Goal: Task Accomplishment & Management: Use online tool/utility

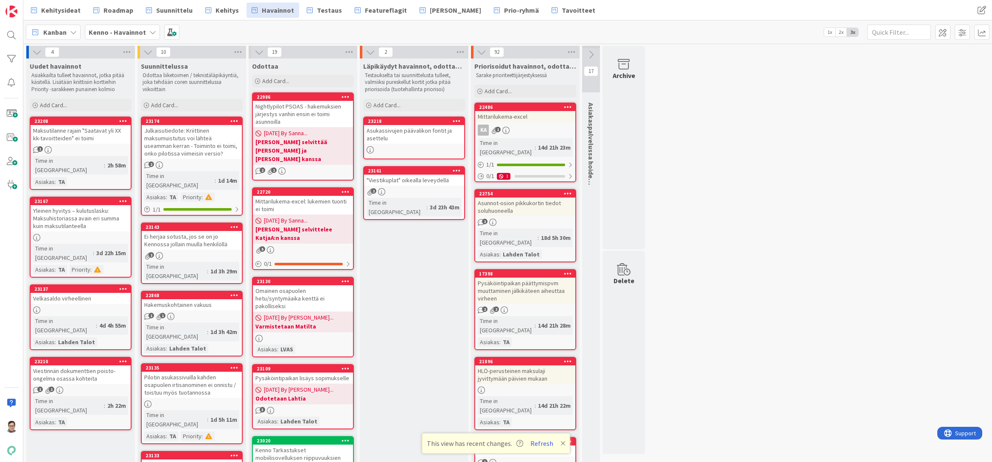
click at [538, 443] on button "Refresh" at bounding box center [541, 443] width 29 height 11
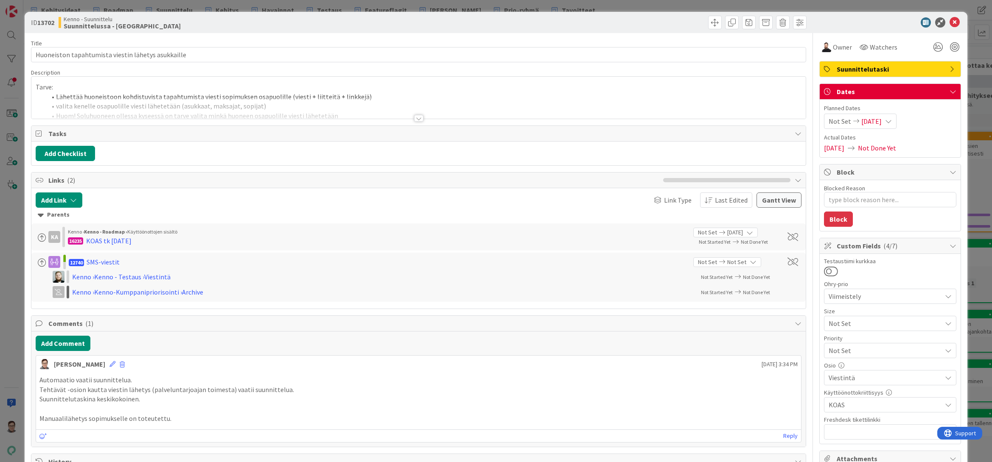
type textarea "x"
click at [415, 118] on div at bounding box center [418, 118] width 9 height 7
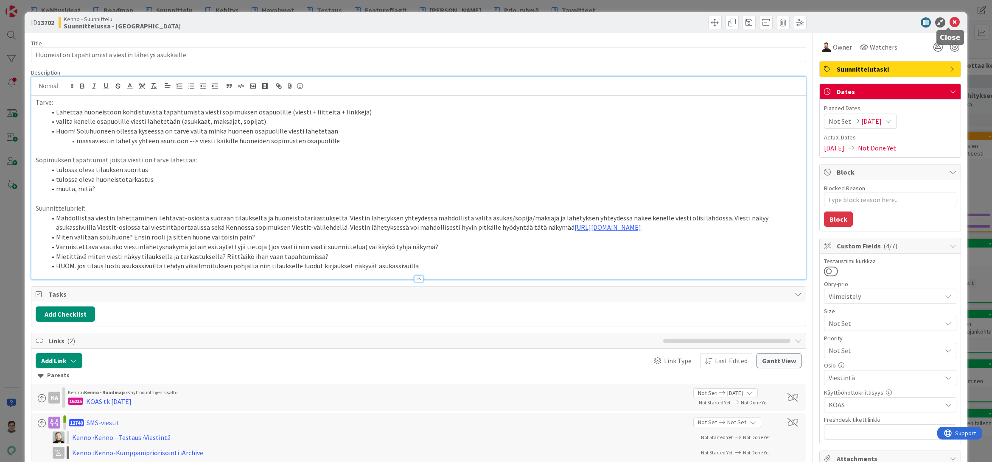
click at [949, 22] on icon at bounding box center [954, 22] width 10 height 10
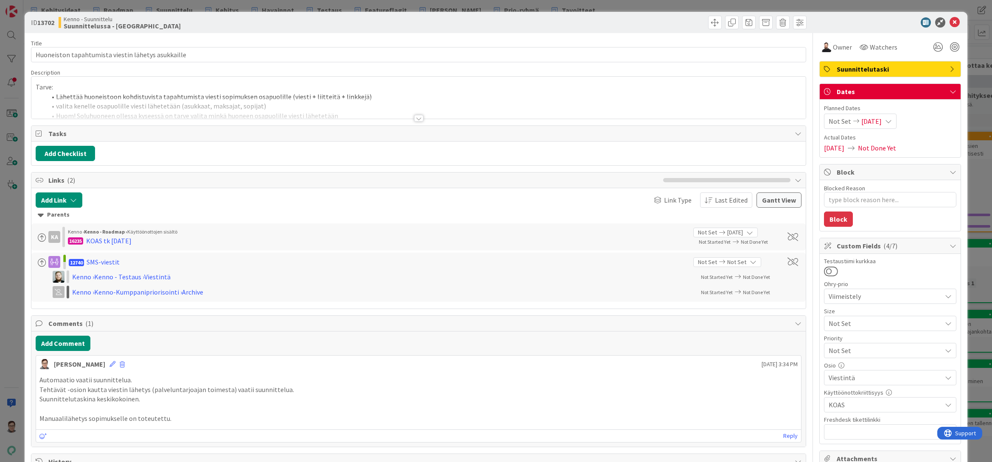
type textarea "x"
drag, startPoint x: 950, startPoint y: 24, endPoint x: 966, endPoint y: 1, distance: 28.2
click at [950, 24] on icon at bounding box center [954, 22] width 10 height 10
